Goal: Transaction & Acquisition: Purchase product/service

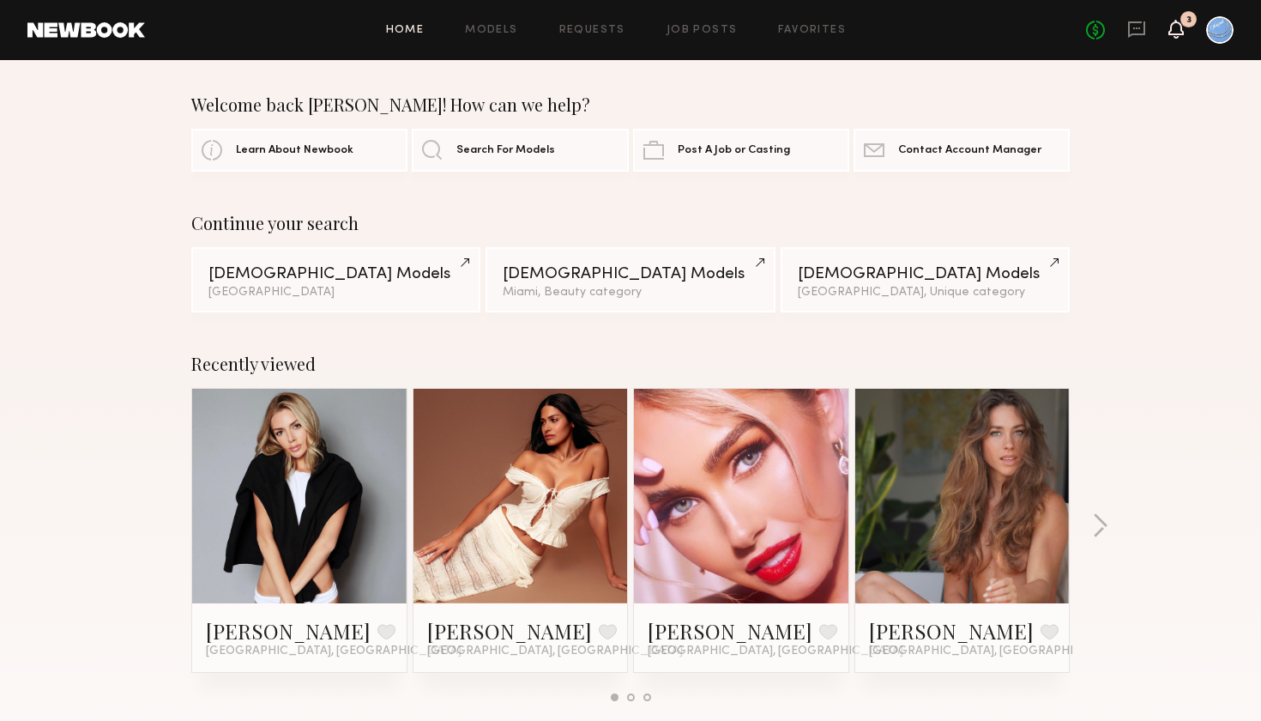
click at [1174, 28] on icon at bounding box center [1176, 28] width 14 height 12
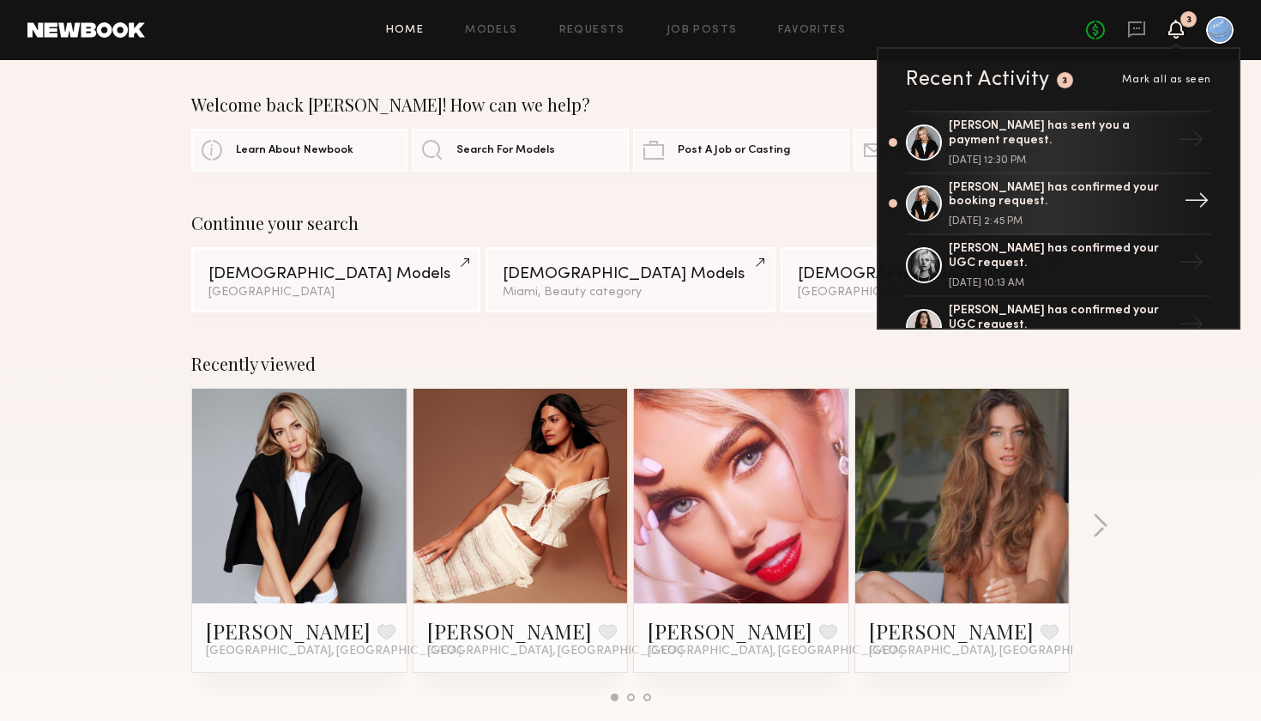
click at [988, 208] on div "[PERSON_NAME] has confirmed your booking request. [DATE] 2:45 PM" at bounding box center [1060, 204] width 223 height 46
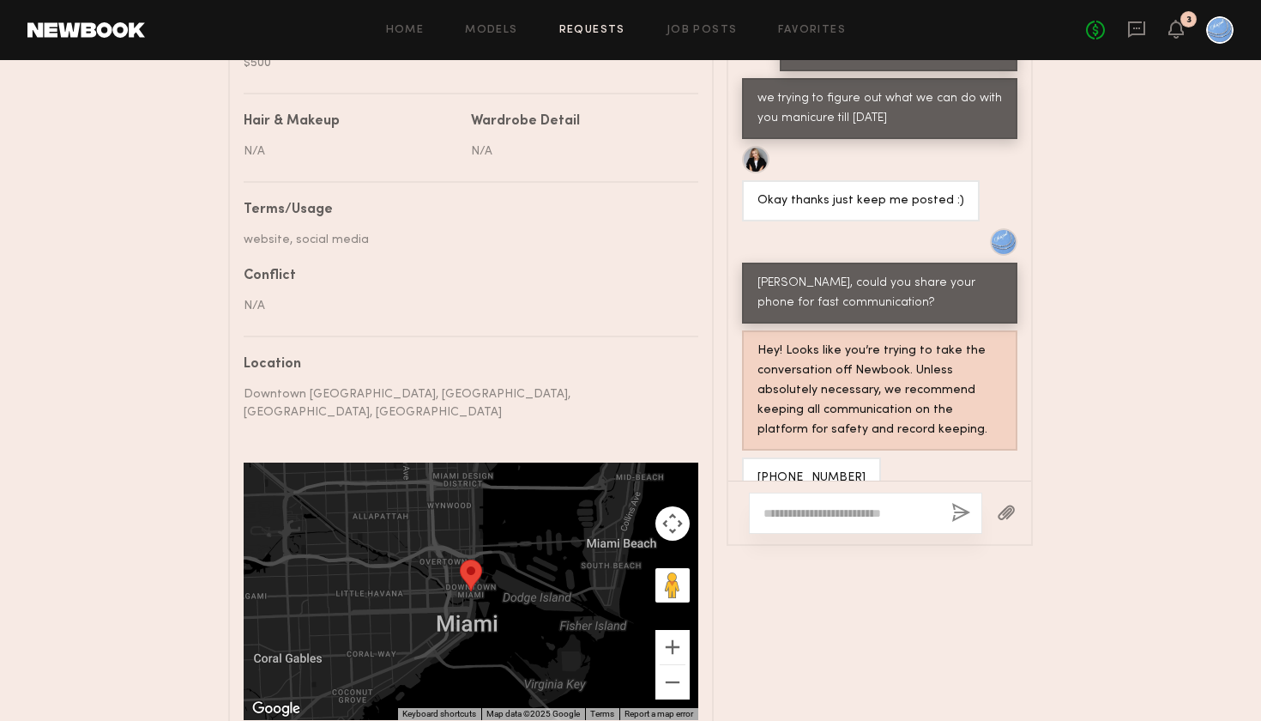
scroll to position [986, 0]
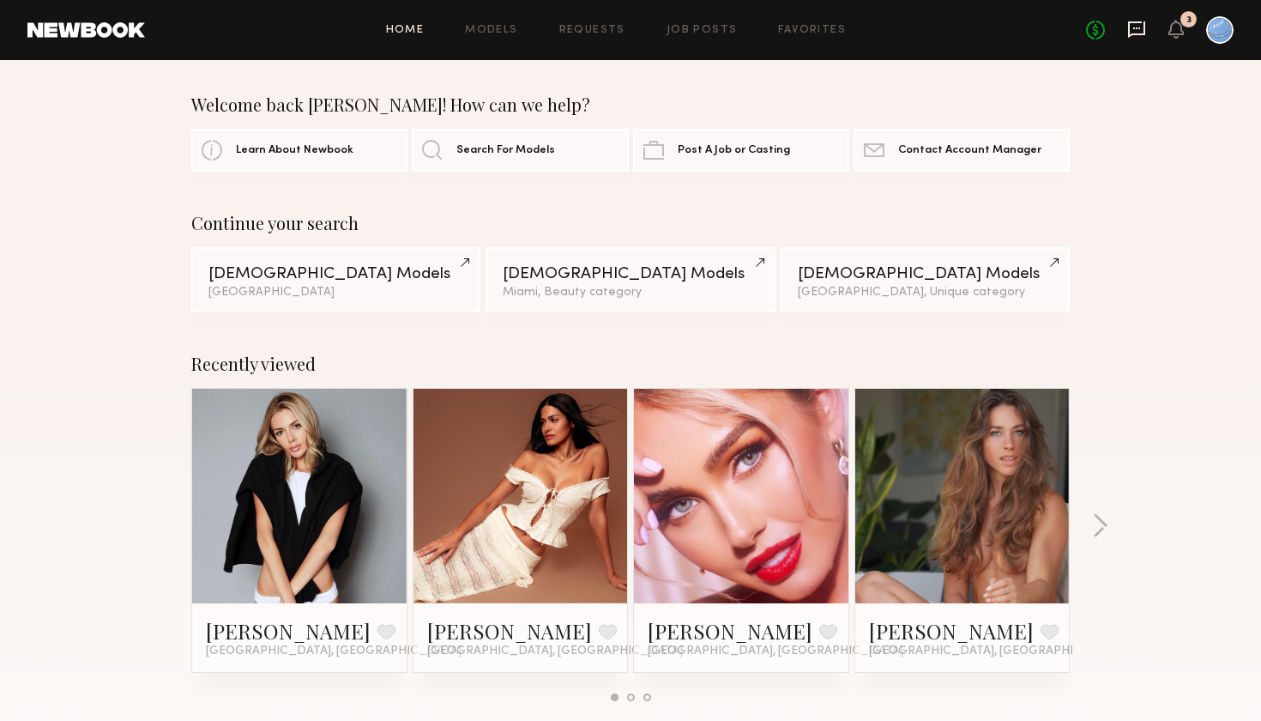
click at [1134, 29] on icon at bounding box center [1136, 29] width 19 height 19
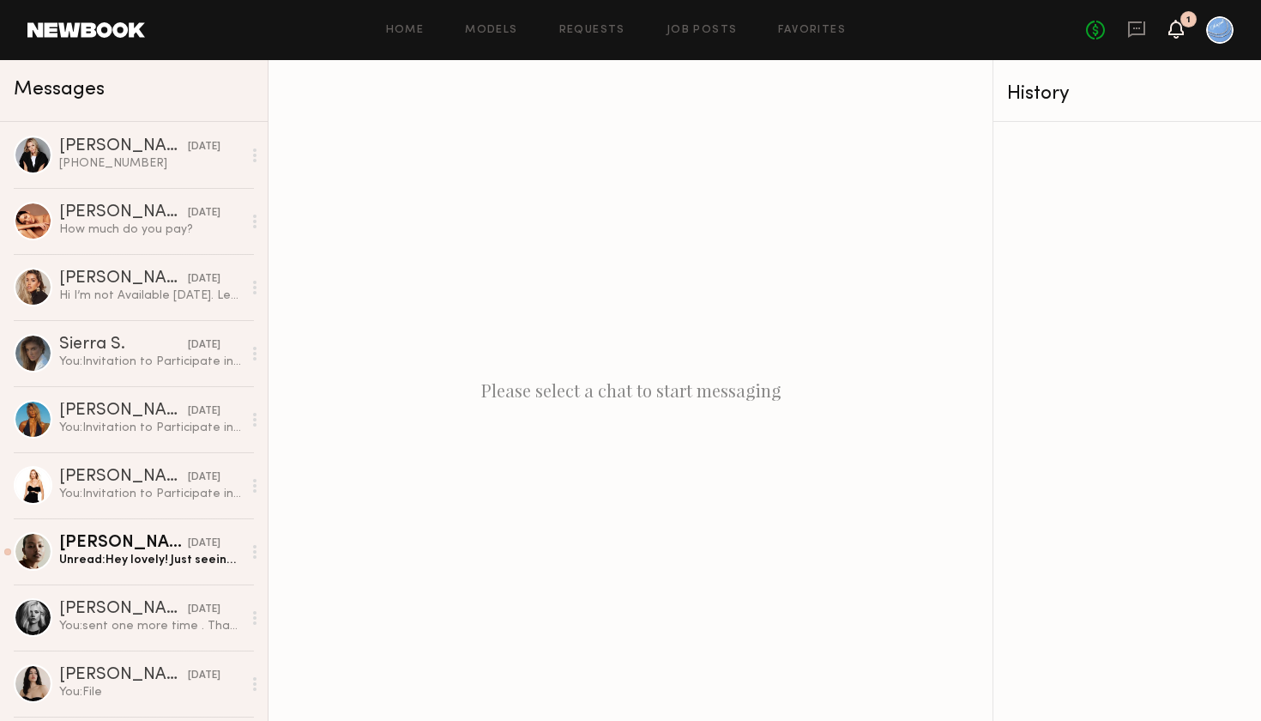
click at [1172, 32] on icon at bounding box center [1176, 28] width 14 height 12
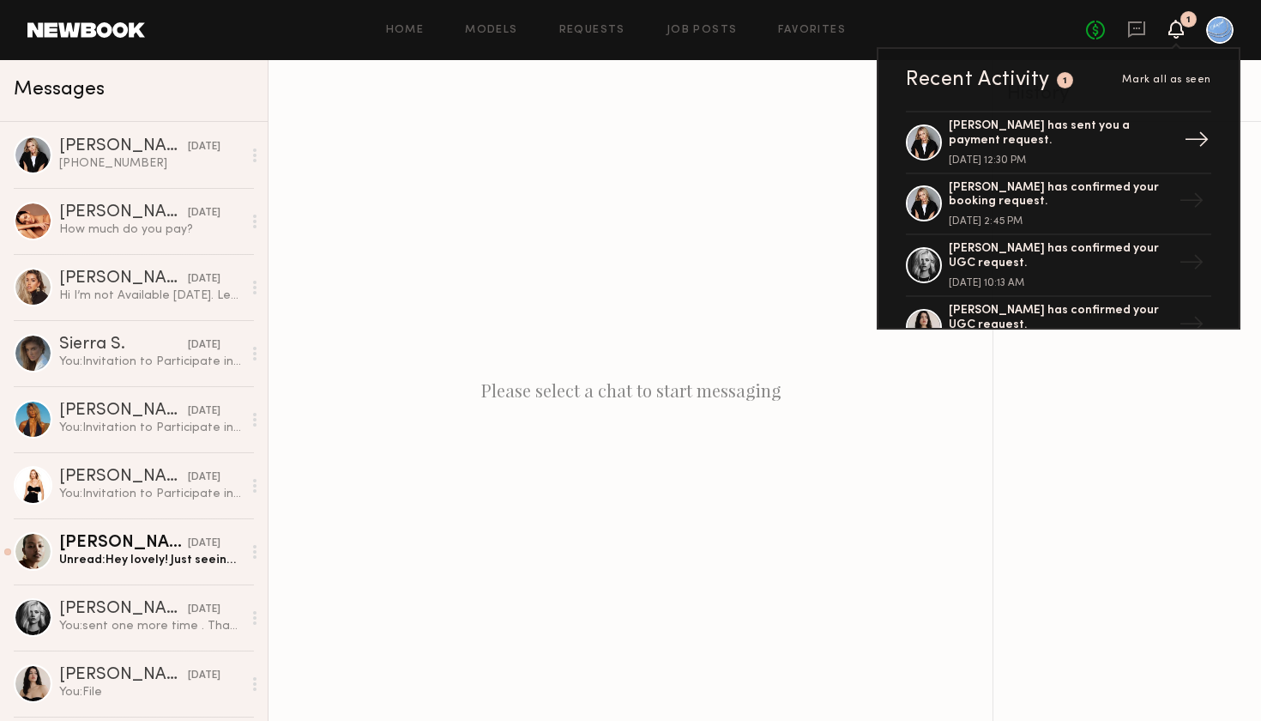
click at [999, 142] on div "[PERSON_NAME] has sent you a payment request." at bounding box center [1060, 133] width 223 height 29
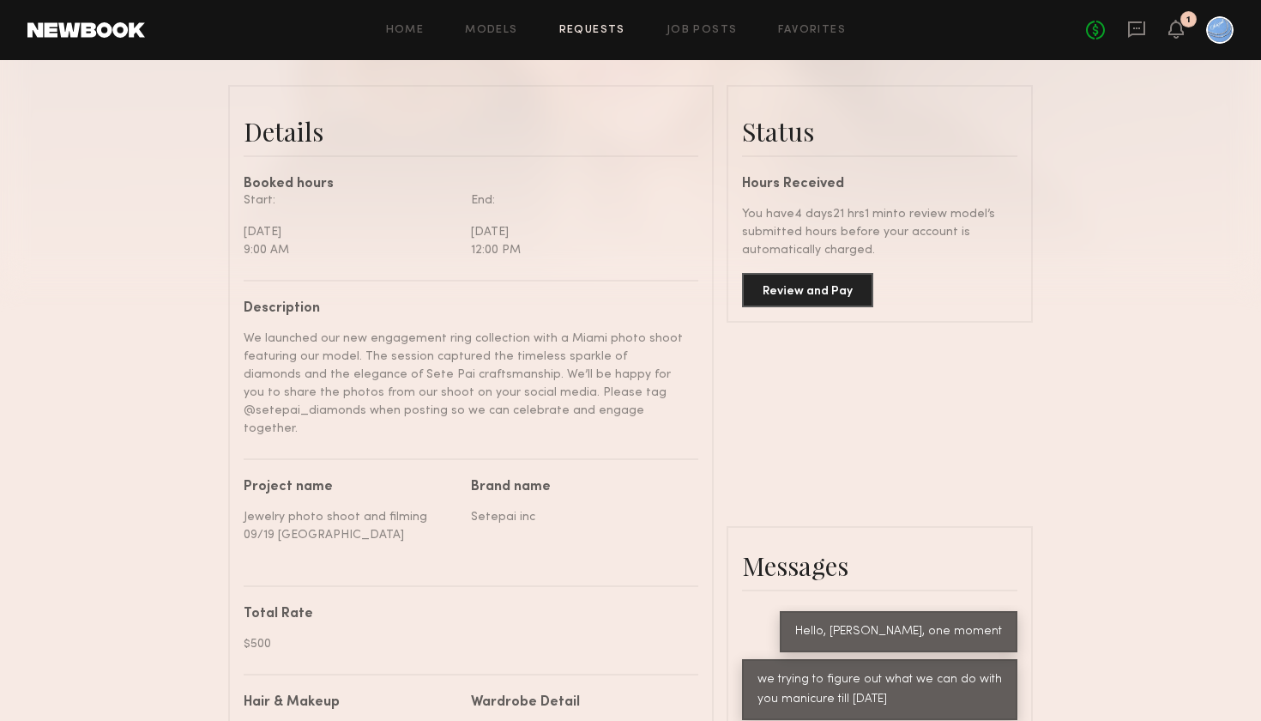
scroll to position [408, 0]
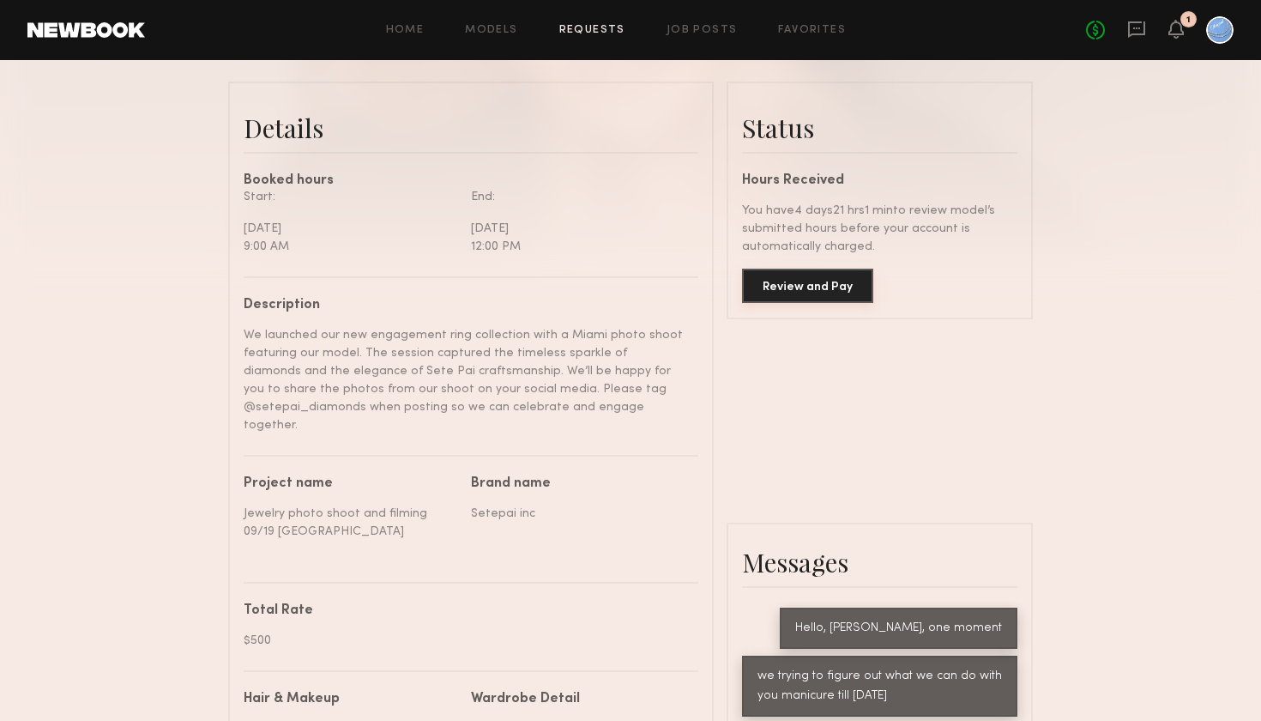
click at [797, 285] on button "Review and Pay" at bounding box center [807, 285] width 131 height 34
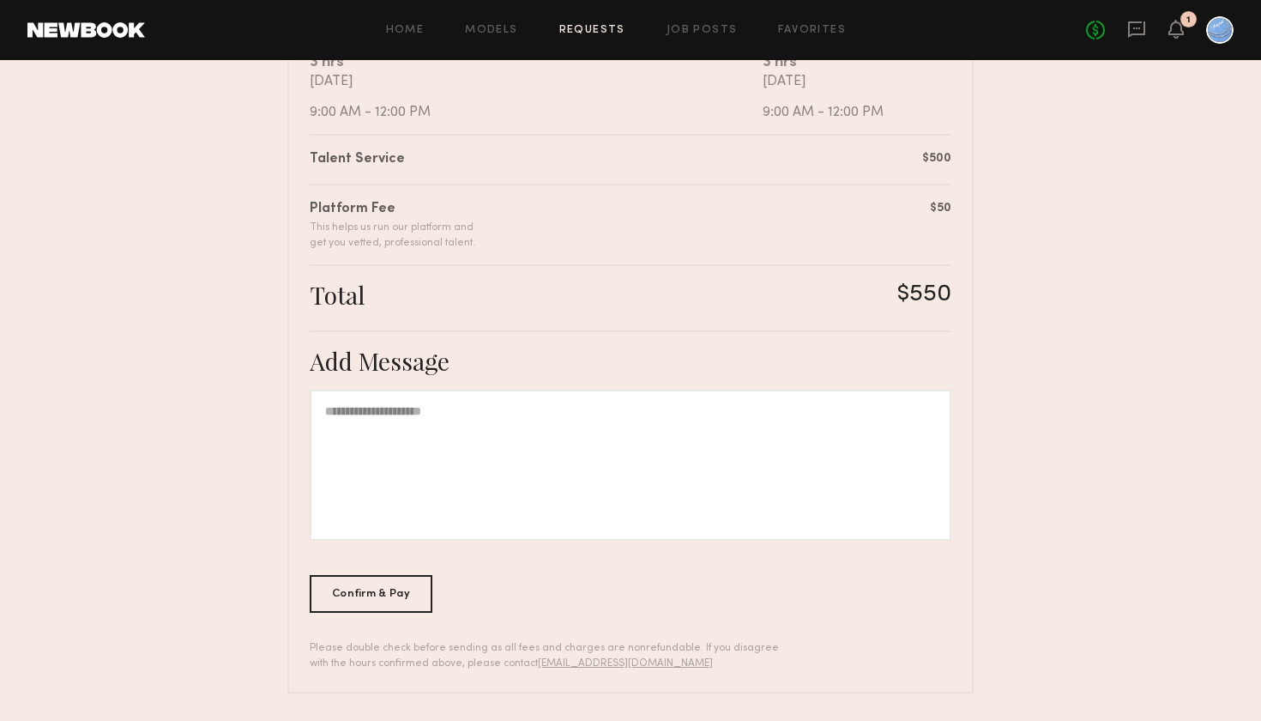
scroll to position [375, 0]
click at [397, 595] on div "Confirm & Pay" at bounding box center [371, 594] width 123 height 38
